Goal: Navigation & Orientation: Understand site structure

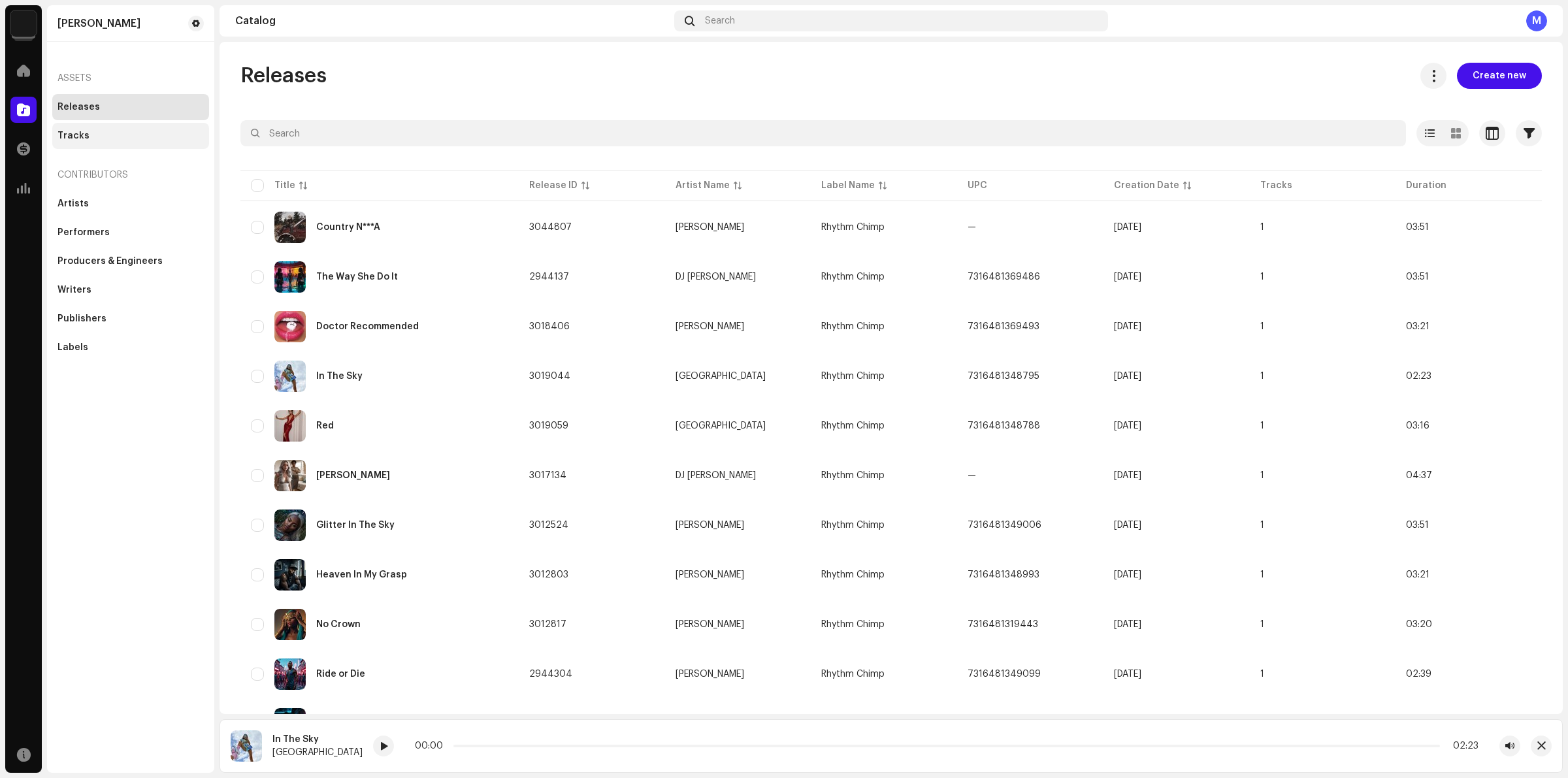
click at [111, 135] on div "Tracks" at bounding box center [131, 136] width 147 height 11
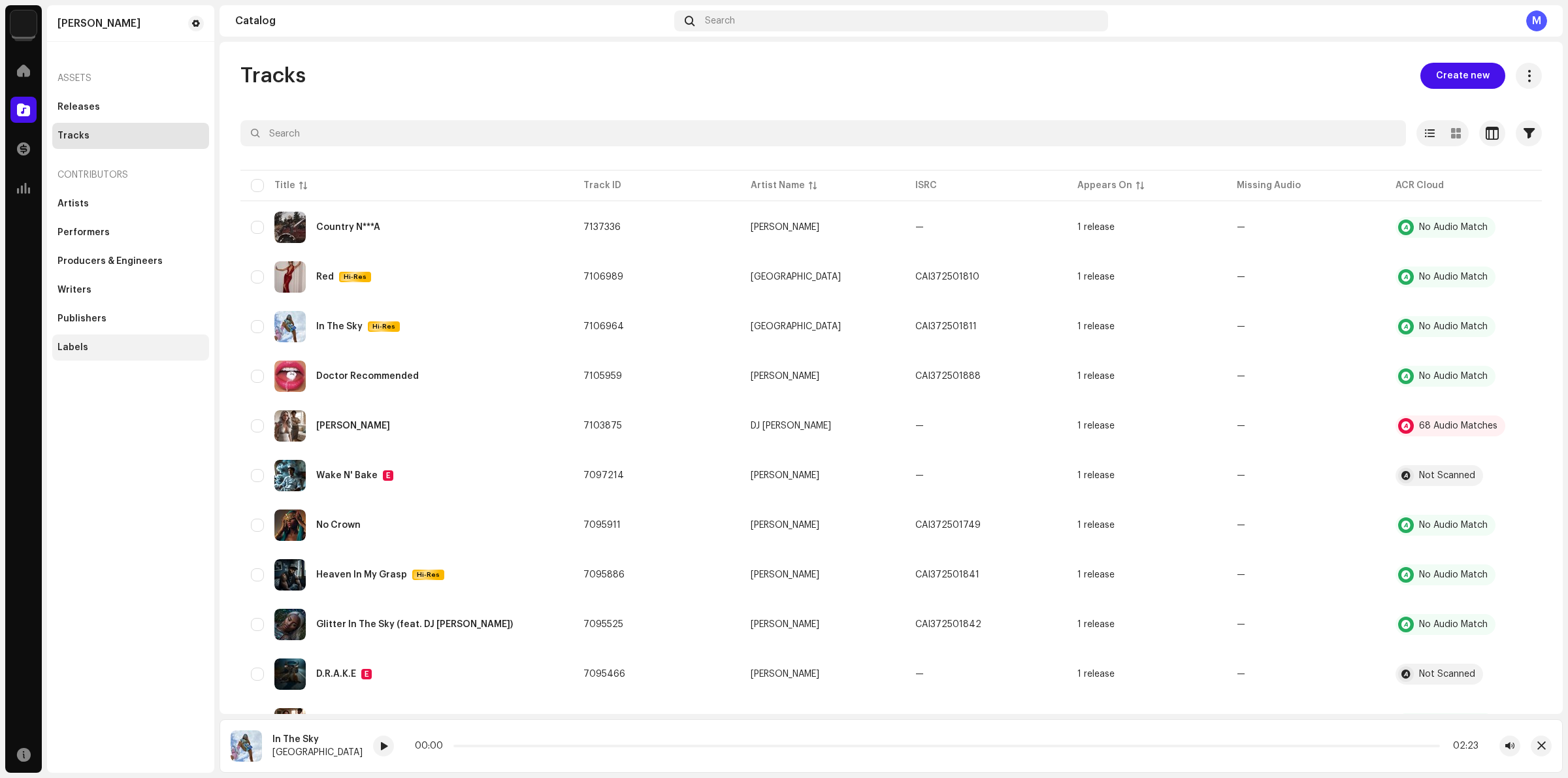
click at [109, 343] on div "Labels" at bounding box center [131, 347] width 147 height 11
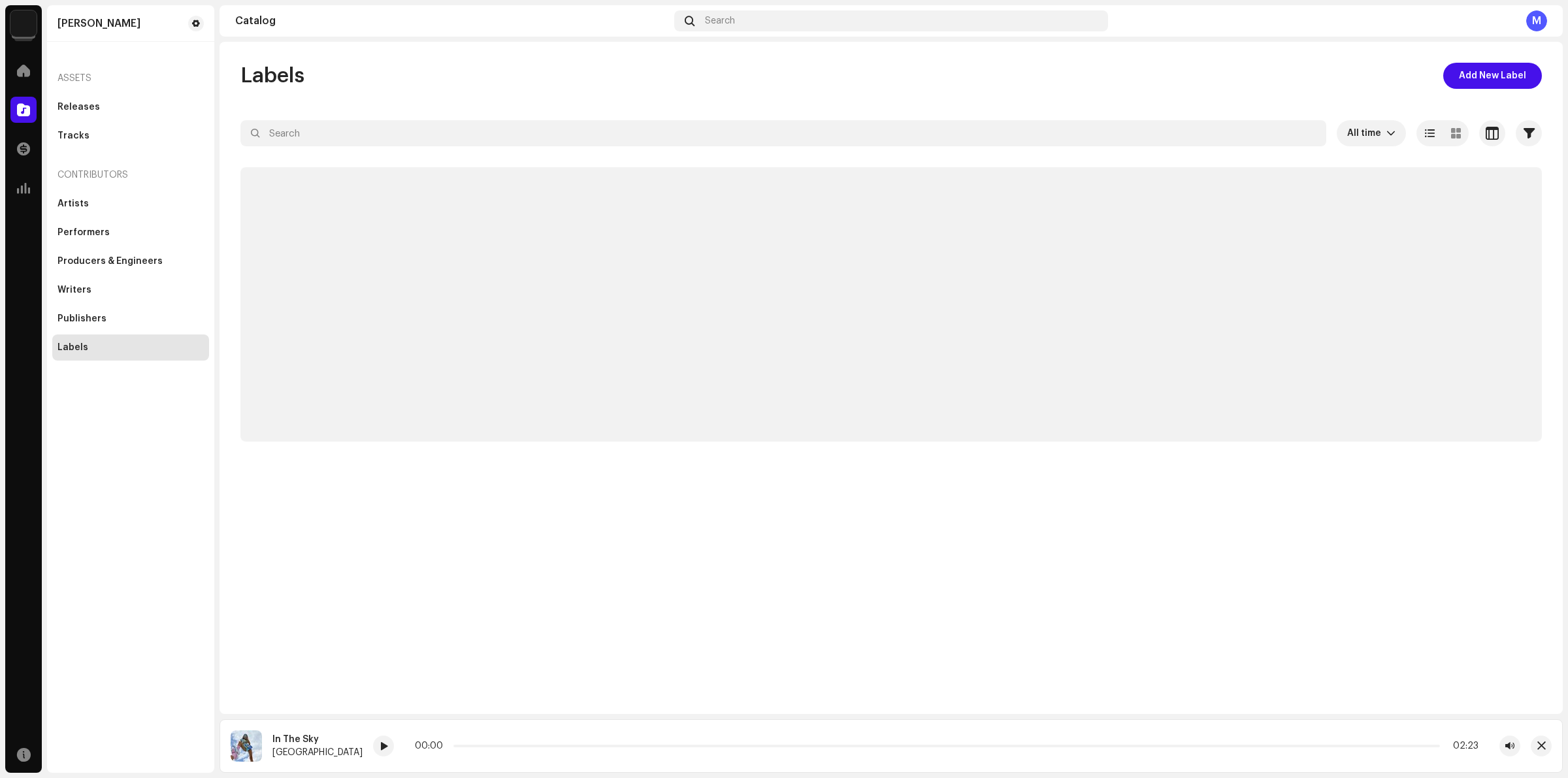
click at [109, 343] on div "Labels" at bounding box center [131, 347] width 147 height 11
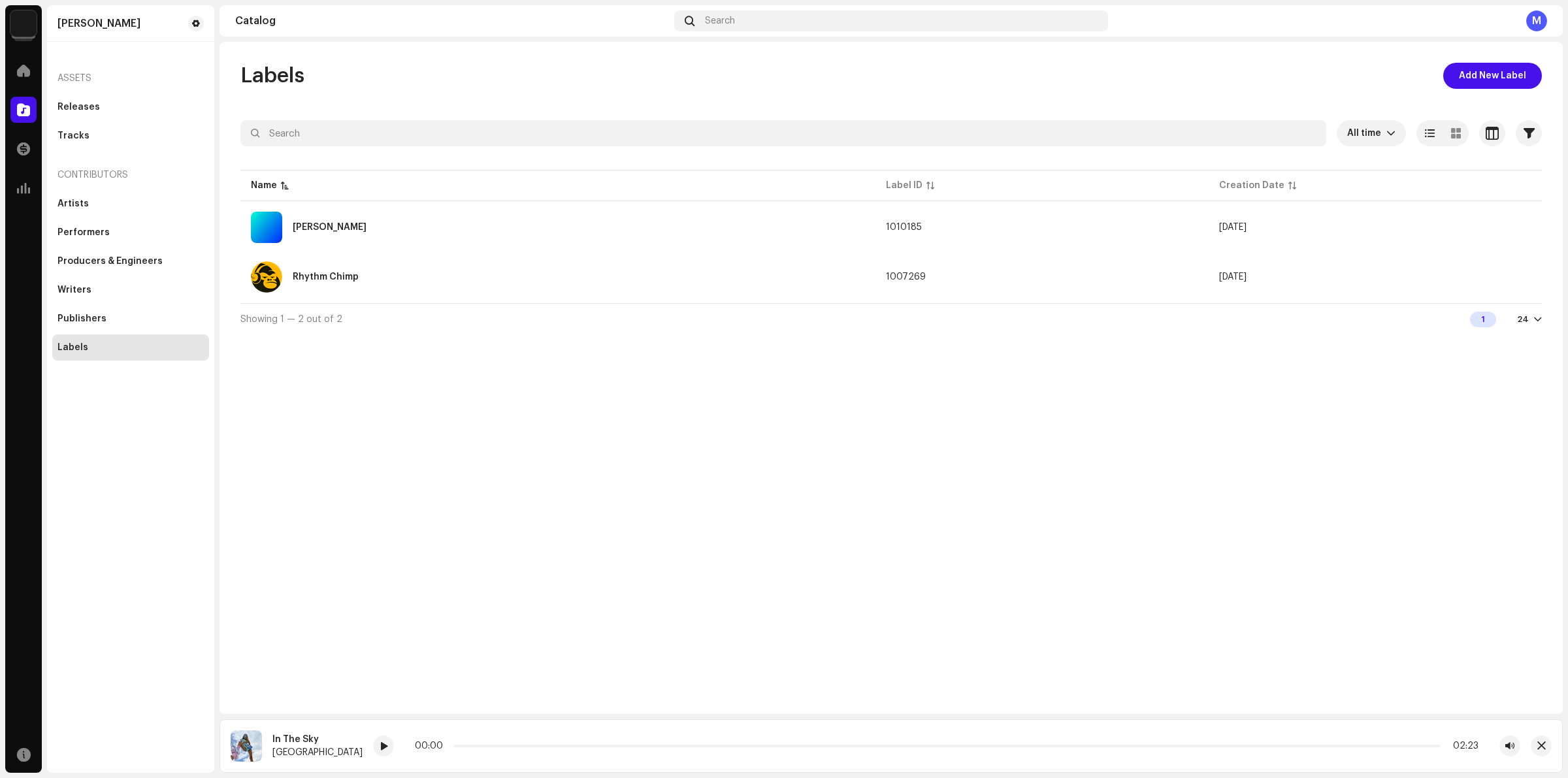
click at [132, 89] on div "Assets" at bounding box center [131, 78] width 157 height 32
click at [26, 76] on div at bounding box center [24, 71] width 26 height 26
